Goal: Transaction & Acquisition: Purchase product/service

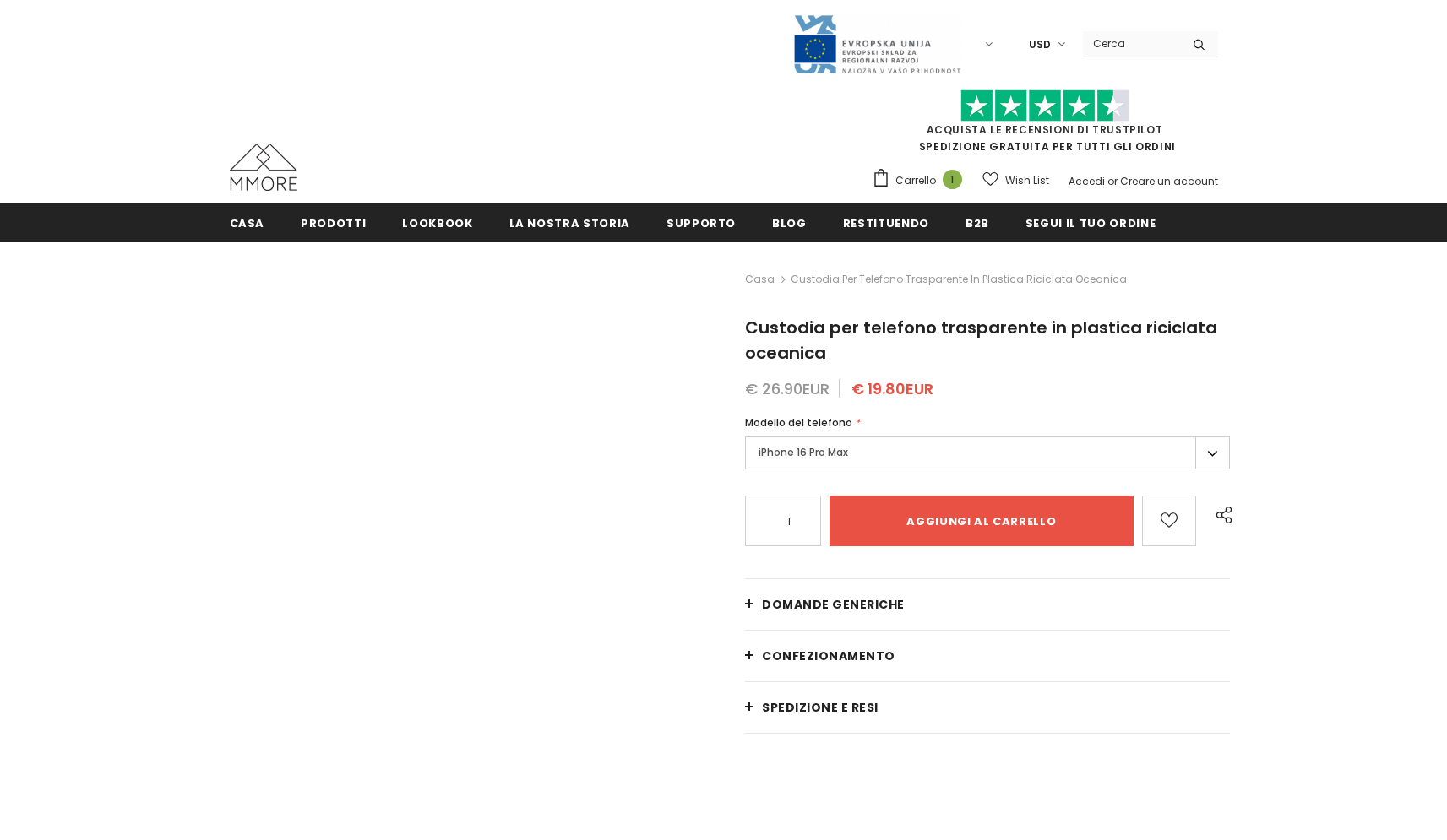
type input "Add to cart"
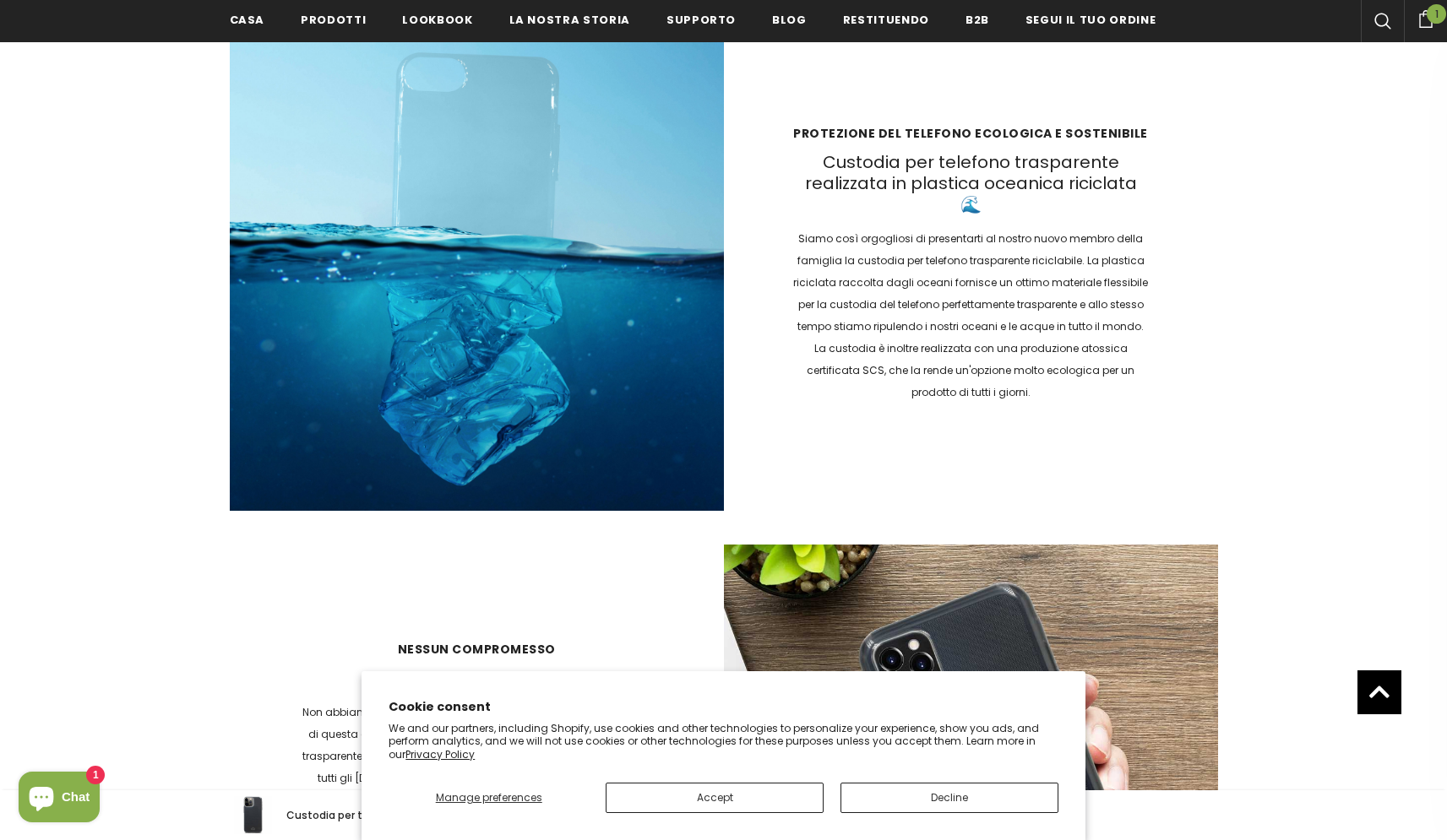
scroll to position [2520, 0]
